Goal: Find specific page/section: Find specific page/section

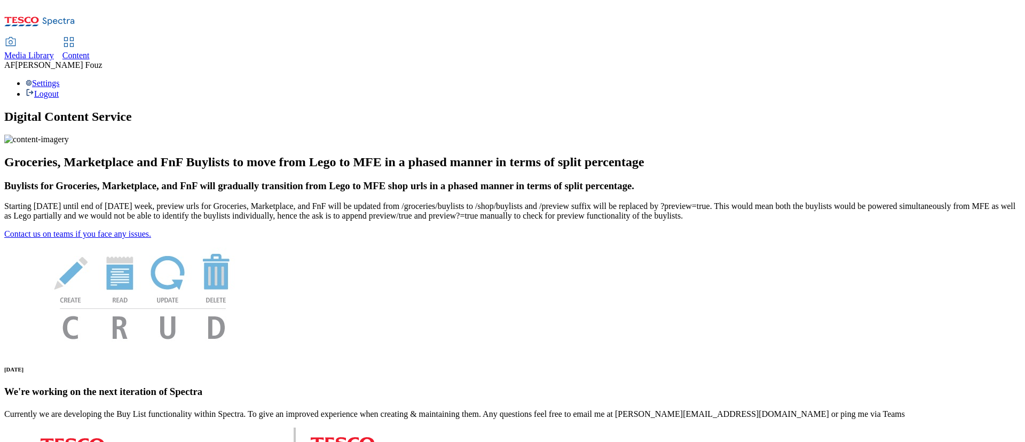
click at [90, 51] on span "Content" at bounding box center [75, 55] width 27 height 9
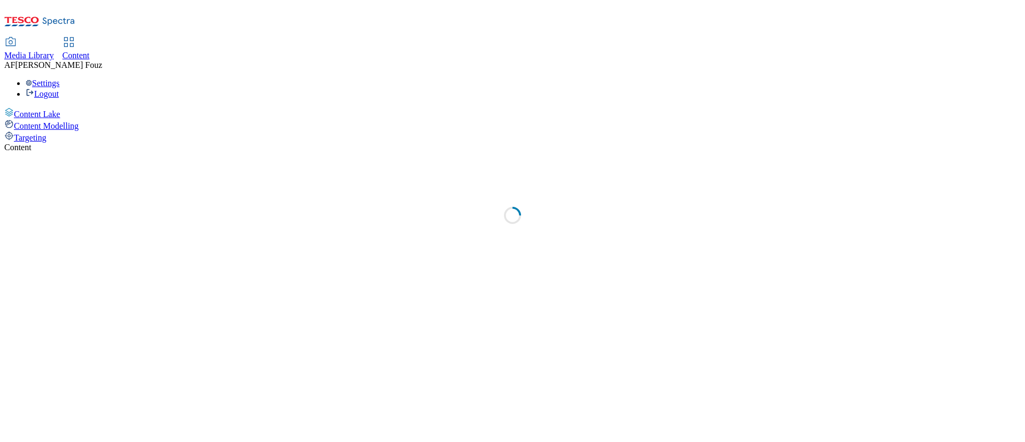
select select "ghs-uk"
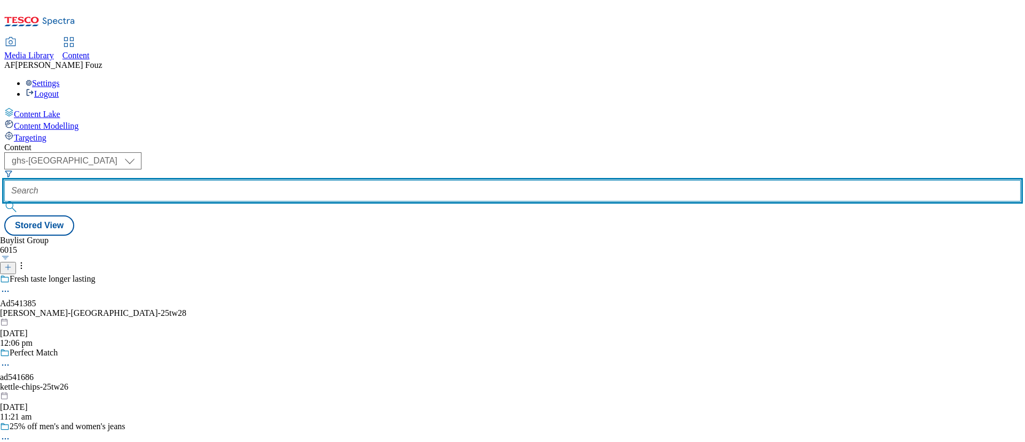
click at [253, 180] on input "text" at bounding box center [512, 190] width 1017 height 21
type input "A"
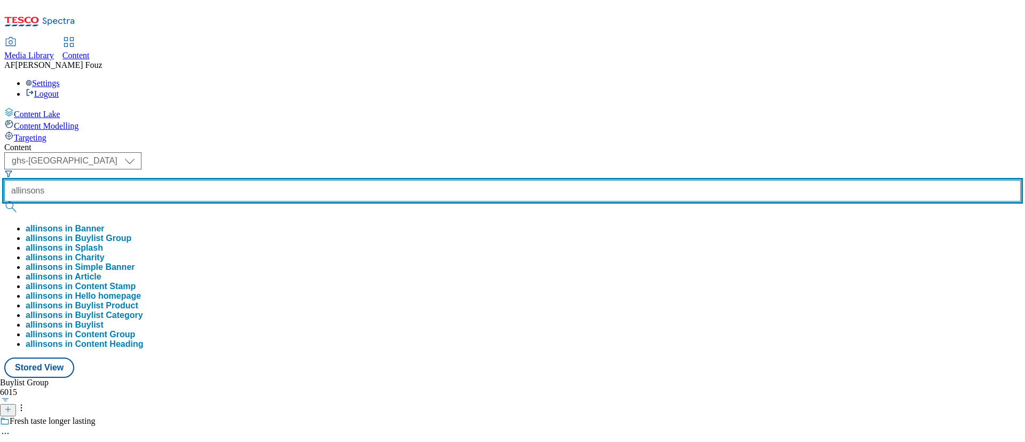
type input "allinsons"
click at [4, 201] on button "submit" at bounding box center [11, 206] width 15 height 11
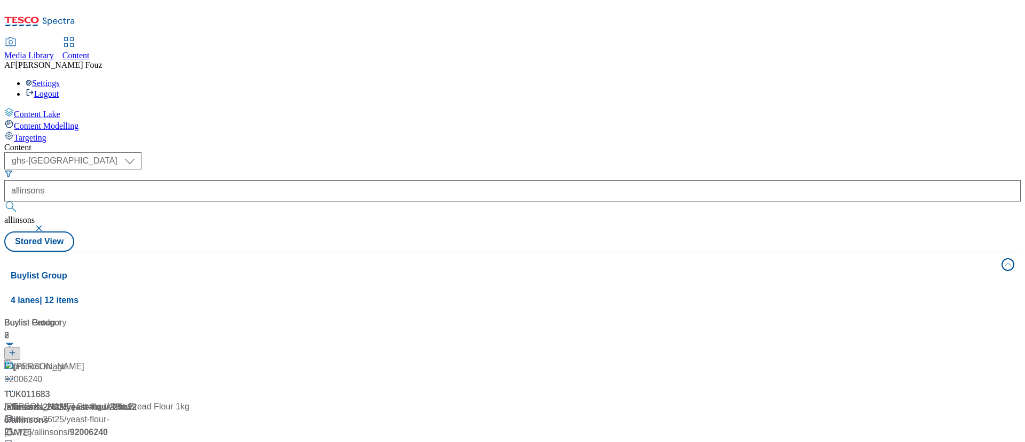
click at [138, 400] on div "/ allinsons-26t25 / yeast-flour-25tw26" at bounding box center [70, 413] width 133 height 26
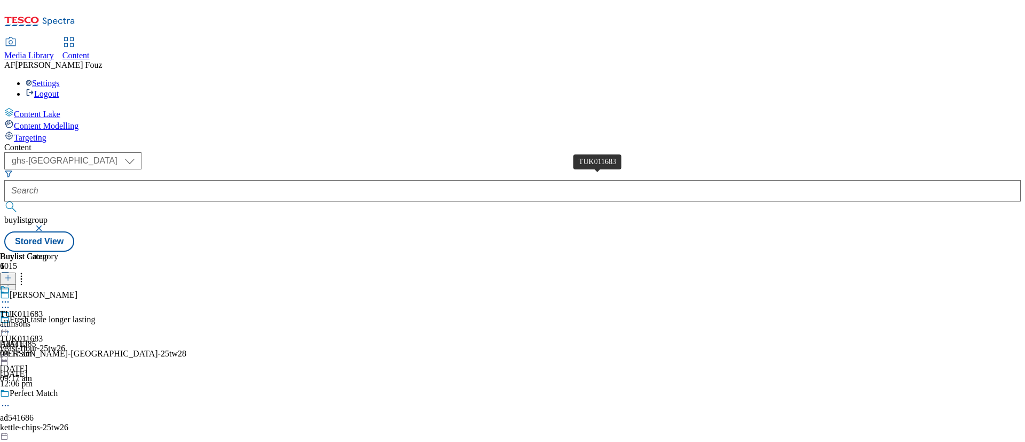
click at [43, 309] on span "TUK011683" at bounding box center [21, 314] width 43 height 10
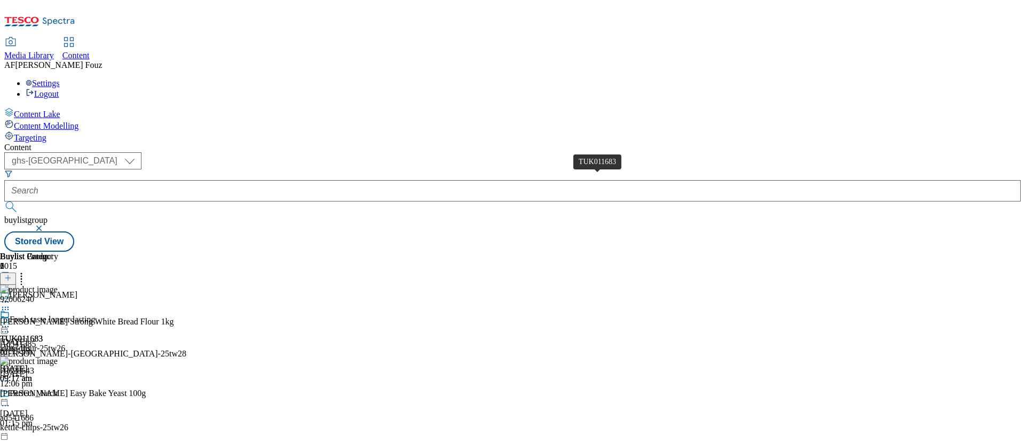
click at [43, 334] on span "TUK011683" at bounding box center [21, 339] width 43 height 10
click at [11, 321] on icon at bounding box center [5, 326] width 11 height 11
click at [89, 419] on span "Open Preview Url" at bounding box center [61, 423] width 56 height 8
click at [11, 321] on icon at bounding box center [5, 326] width 11 height 11
